Goal: Information Seeking & Learning: Learn about a topic

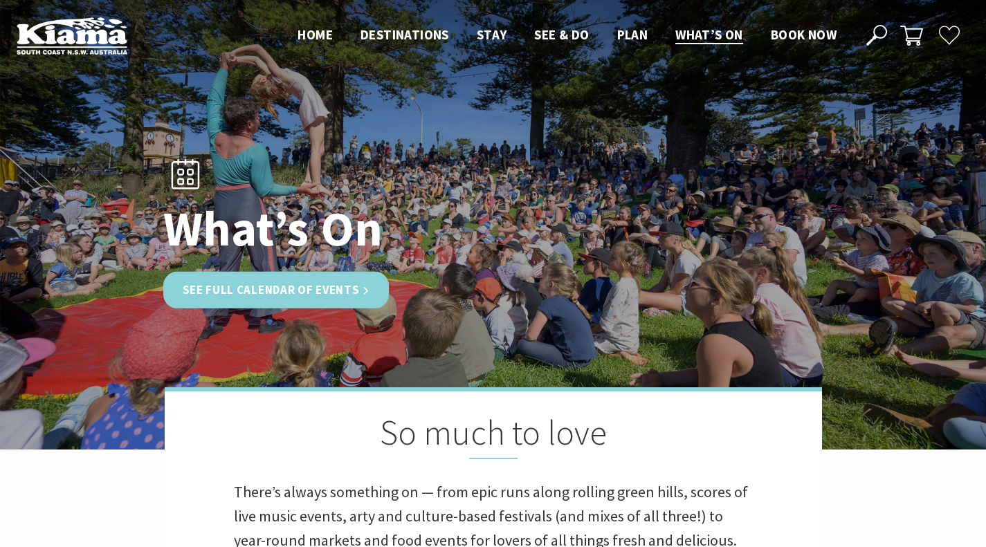
click at [284, 294] on link "See Full Calendar of Events" at bounding box center [276, 290] width 226 height 37
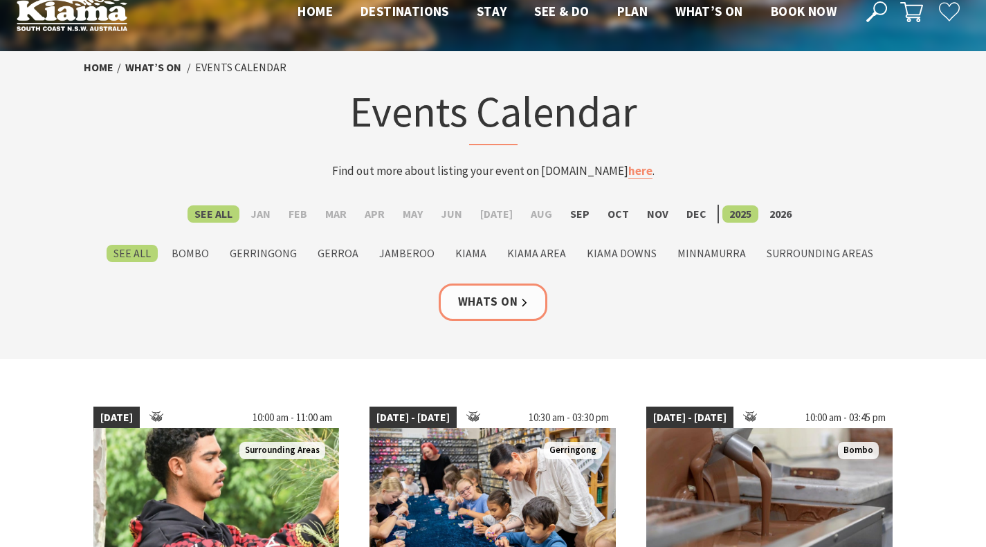
scroll to position [26, 0]
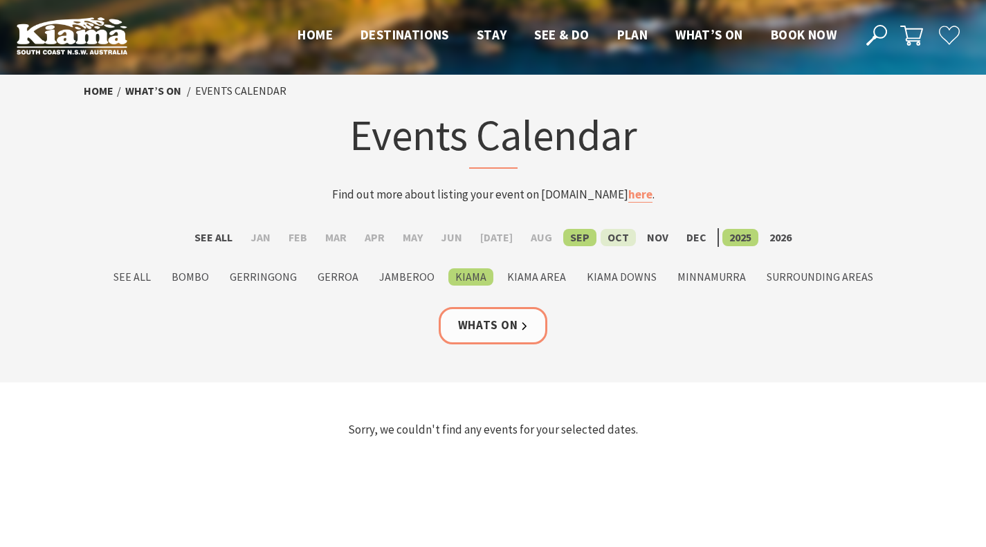
click at [602, 243] on label "Oct" at bounding box center [618, 237] width 35 height 17
click at [0, 0] on input "Oct" at bounding box center [0, 0] width 0 height 0
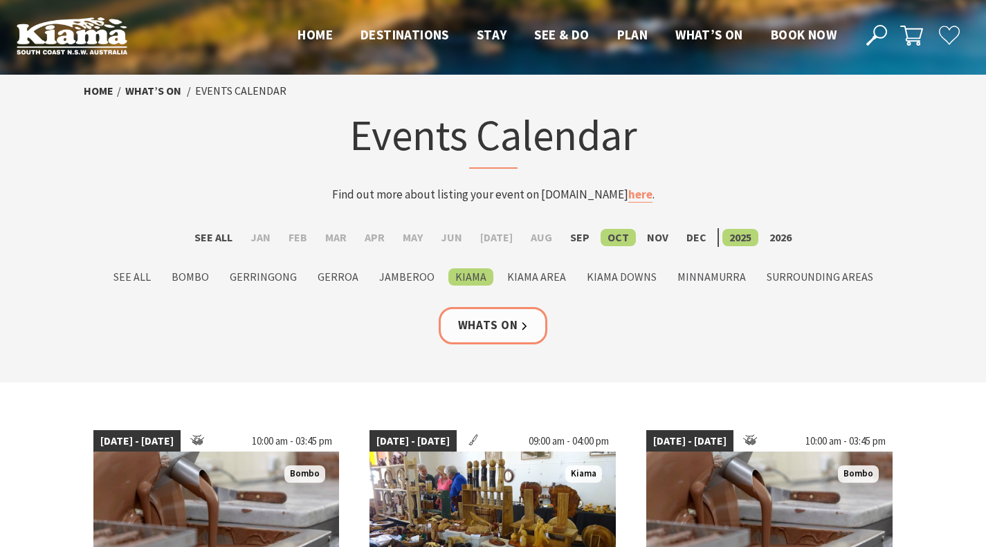
click at [602, 236] on label "Oct" at bounding box center [618, 237] width 35 height 17
click at [0, 0] on input "Oct" at bounding box center [0, 0] width 0 height 0
click at [486, 276] on label "Kiama" at bounding box center [470, 276] width 45 height 17
click at [0, 0] on input "Kiama" at bounding box center [0, 0] width 0 height 0
click at [486, 276] on label "Kiama" at bounding box center [470, 276] width 45 height 17
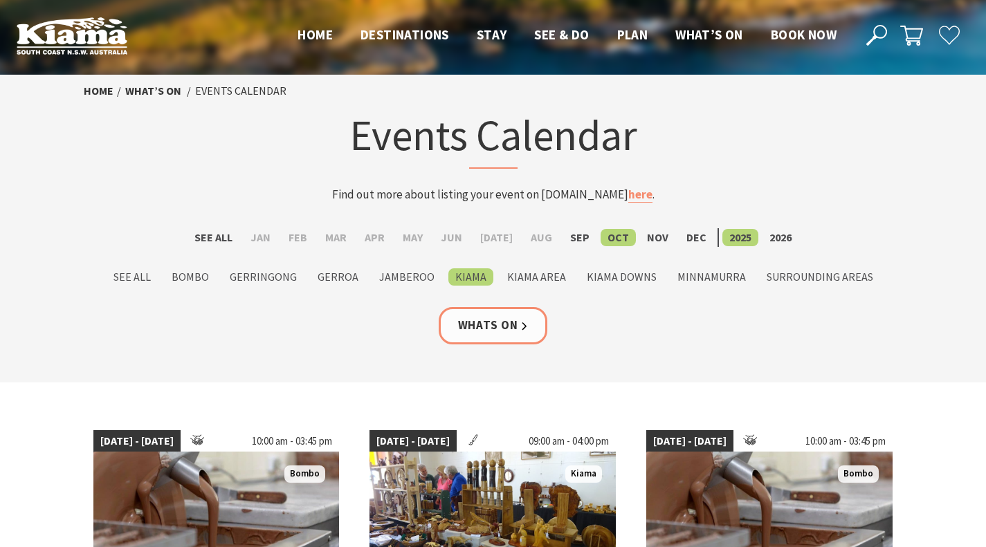
click at [0, 0] on input "Kiama" at bounding box center [0, 0] width 0 height 0
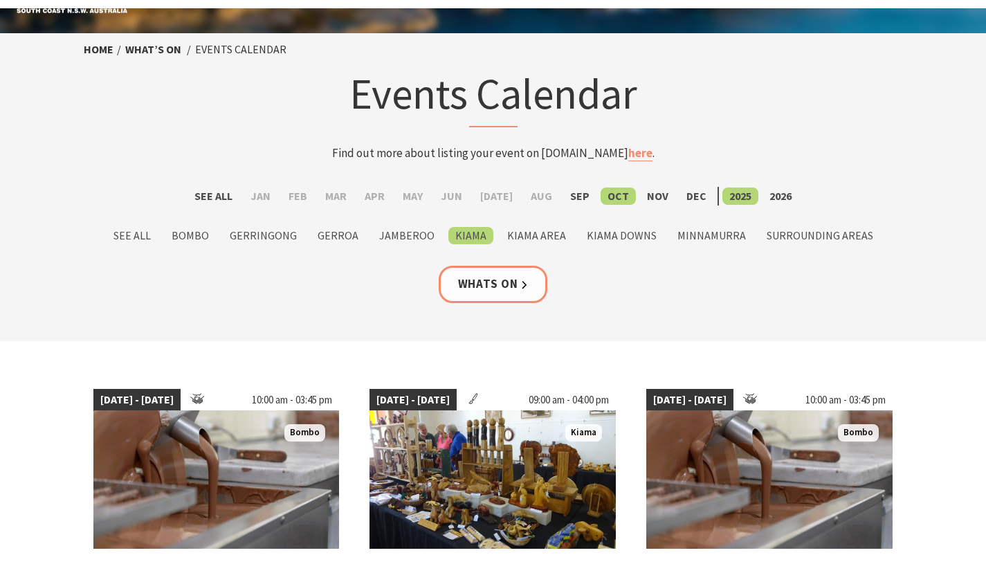
scroll to position [51, 0]
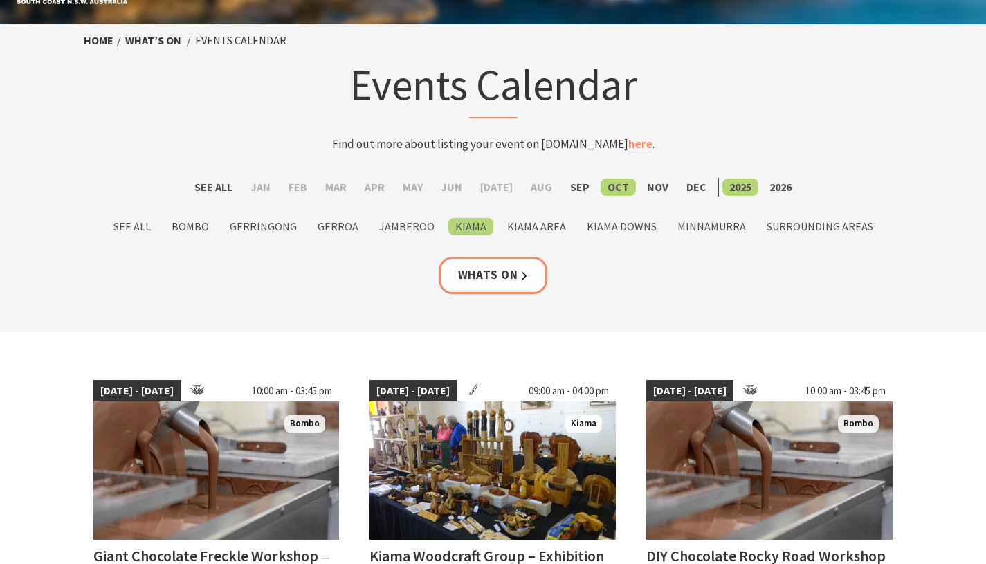
click at [138, 152] on div "Home What’s On Events Calendar Events Calendar Find out more about listing your…" at bounding box center [493, 101] width 830 height 154
